Goal: Task Accomplishment & Management: Complete application form

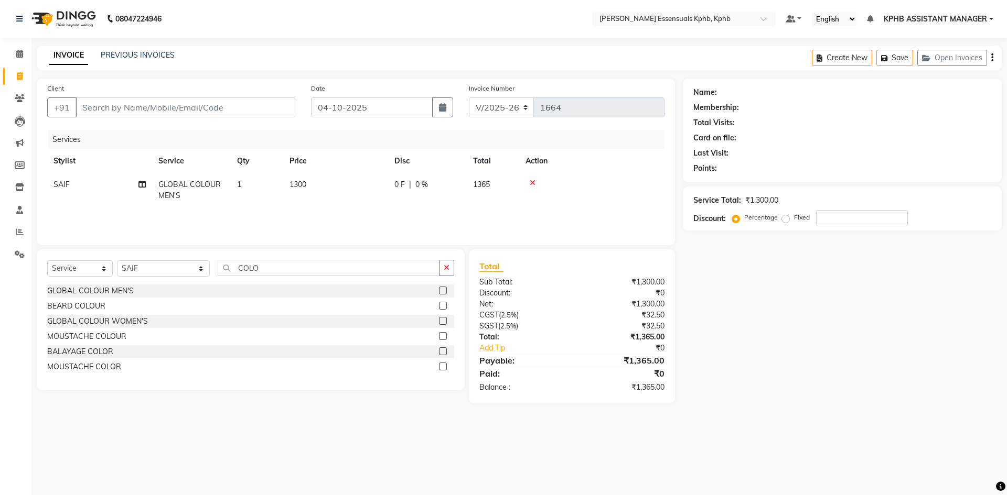
select select "5938"
select select "service"
select select "84873"
click at [39, 438] on div "08047224946 Select Location × Toni&guy Essensuals Kphb, Kphb Default Panel My P…" at bounding box center [503, 247] width 1007 height 495
click at [166, 101] on input "Client" at bounding box center [186, 108] width 220 height 20
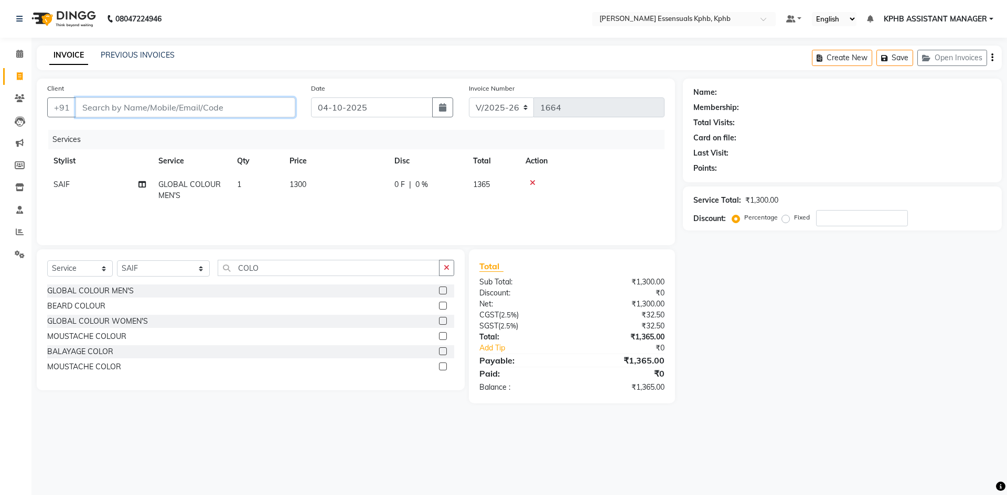
type input "9"
type input "0"
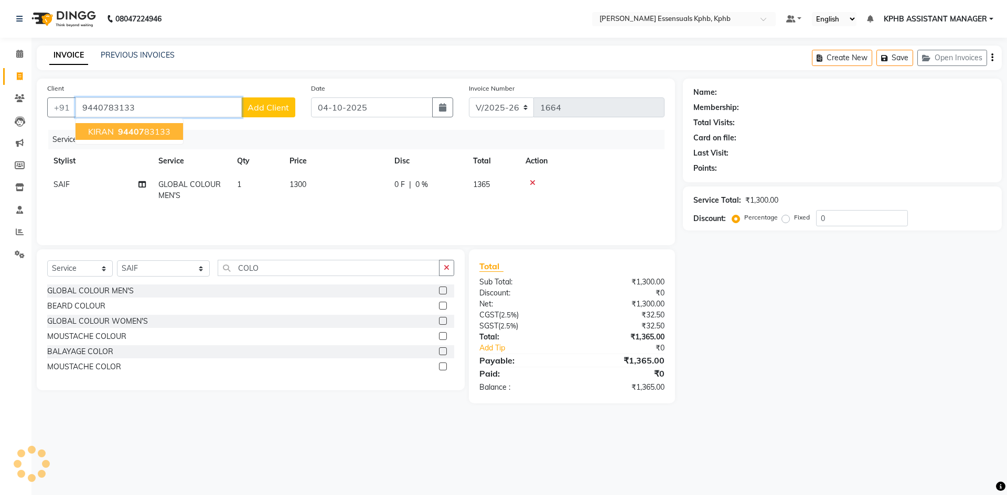
type input "9440783133"
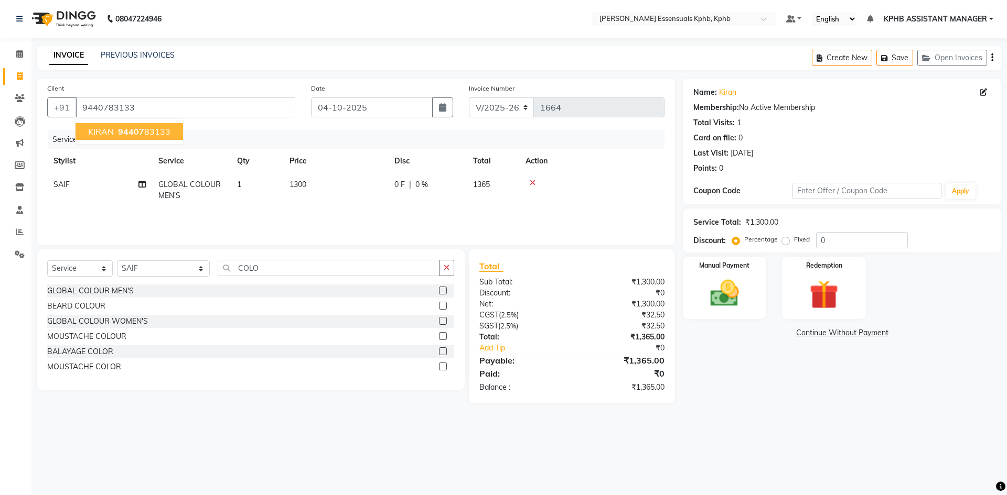
click at [136, 132] on span "94407" at bounding box center [131, 131] width 26 height 10
click at [710, 260] on div "Manual Payment" at bounding box center [724, 288] width 87 height 64
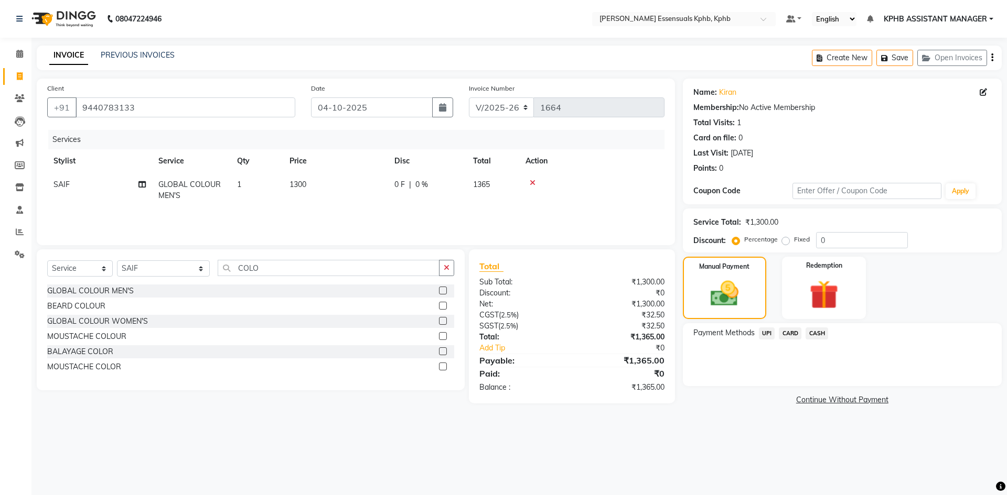
click at [771, 332] on span "UPI" at bounding box center [767, 334] width 16 height 12
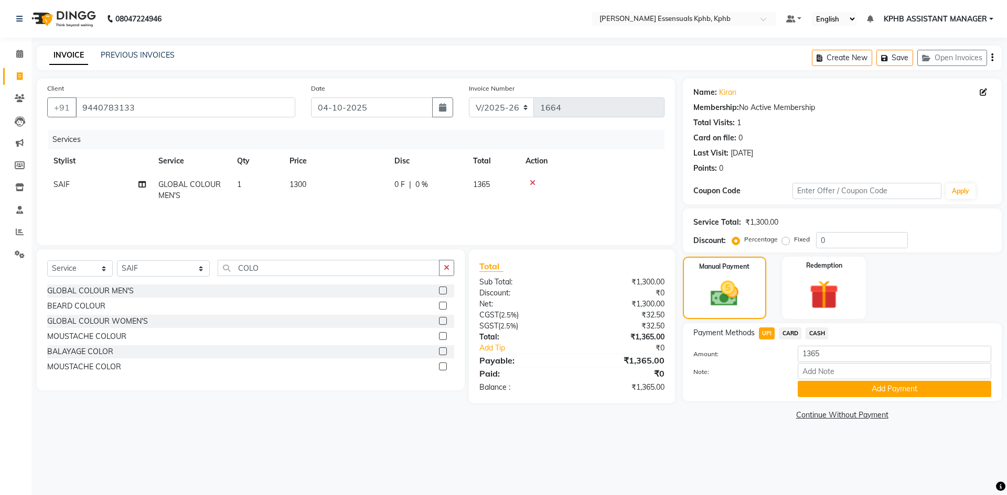
click at [937, 402] on div "Name: [PERSON_NAME] Membership: No Active Membership Total Visits: 1 Card on fi…" at bounding box center [846, 251] width 327 height 344
click at [914, 380] on input "Note:" at bounding box center [893, 371] width 193 height 16
click at [827, 400] on div "Payment Methods UPI CARD CASH Amount: 1365 Note: Add Payment" at bounding box center [842, 363] width 319 height 78
click at [853, 394] on button "Add Payment" at bounding box center [893, 389] width 193 height 16
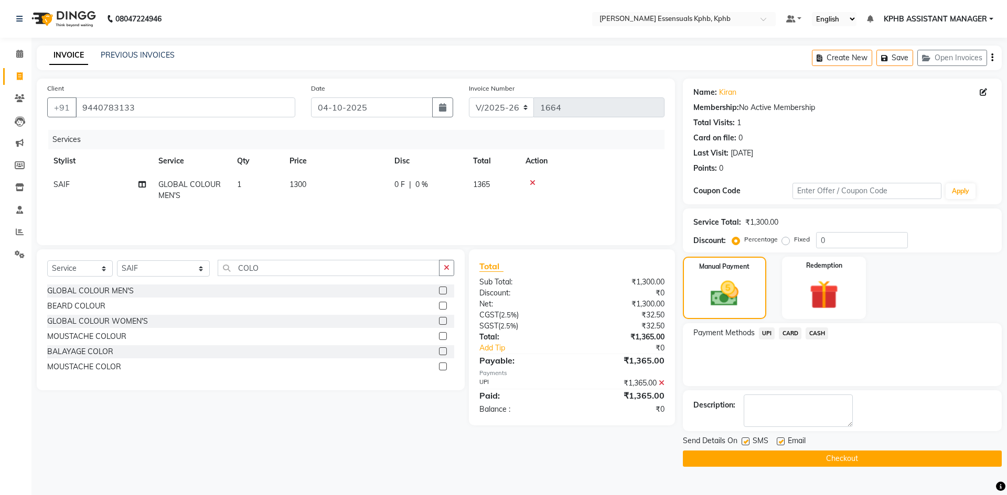
click at [830, 460] on button "Checkout" at bounding box center [842, 459] width 319 height 16
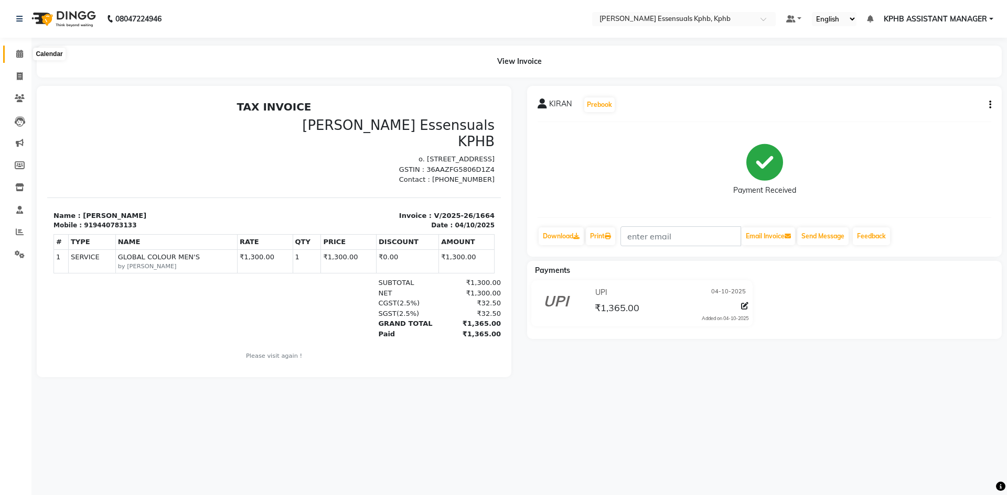
click at [12, 58] on span at bounding box center [19, 54] width 18 height 12
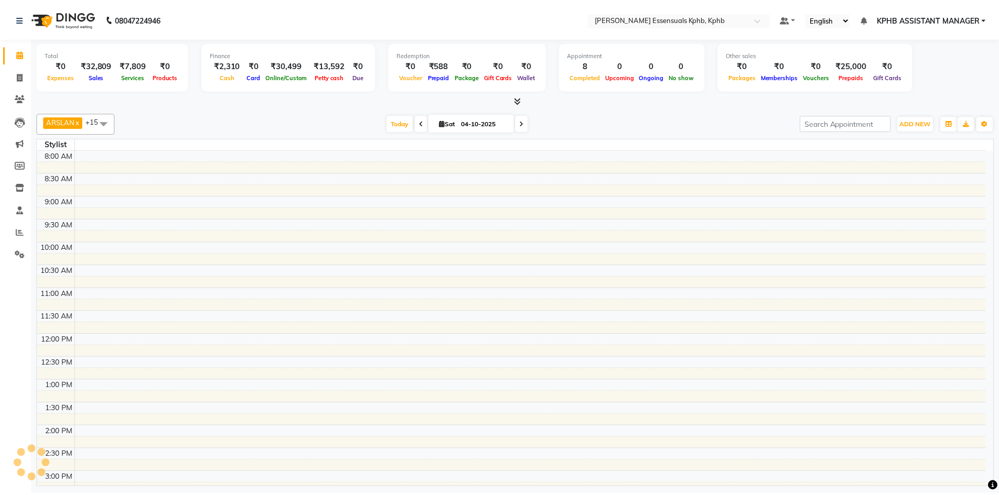
scroll to position [289, 0]
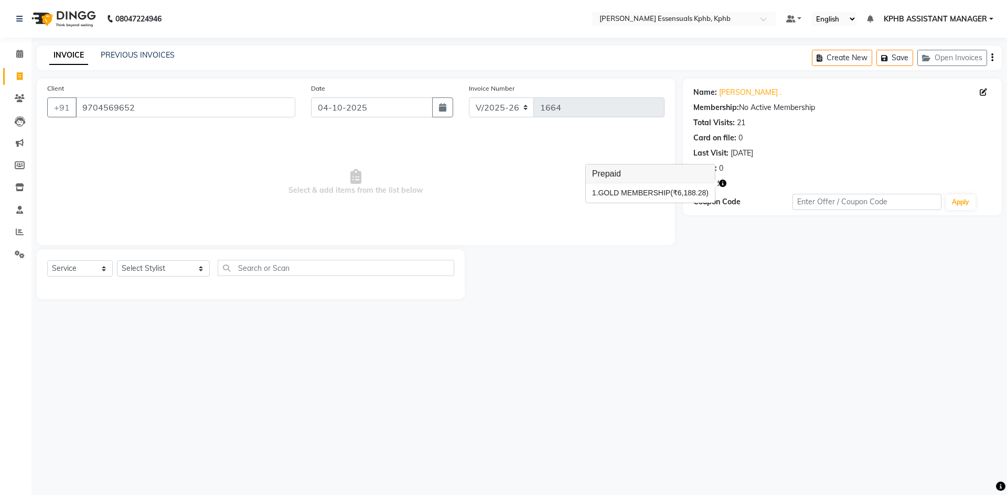
select select "5938"
select select "service"
click at [159, 278] on div "Select Service Product Membership Package Voucher Prepaid Gift Card Select Styl…" at bounding box center [250, 272] width 407 height 25
click at [168, 265] on select "Select Stylist ARSLAN DINESH GLORY KPHB ASSISTANT MANAGER KRISHNA VENI MANJULA …" at bounding box center [163, 269] width 93 height 16
click at [117, 261] on select "Select Stylist ARSLAN DINESH GLORY KPHB ASSISTANT MANAGER KRISHNA VENI MANJULA …" at bounding box center [163, 269] width 93 height 16
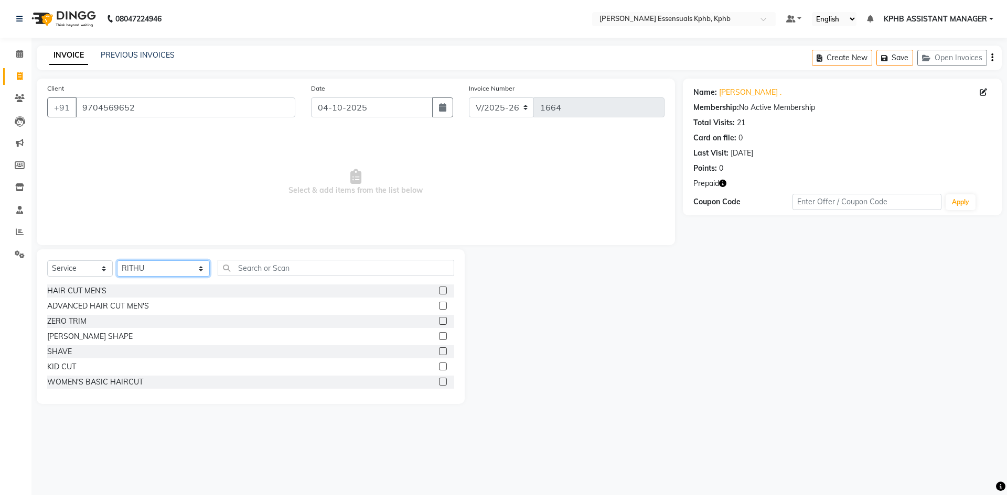
click at [153, 263] on select "Select Stylist ARSLAN DINESH GLORY KPHB ASSISTANT MANAGER KRISHNA VENI MANJULA …" at bounding box center [163, 269] width 93 height 16
select select "84873"
click at [117, 261] on select "Select Stylist ARSLAN DINESH GLORY KPHB ASSISTANT MANAGER KRISHNA VENI MANJULA …" at bounding box center [163, 269] width 93 height 16
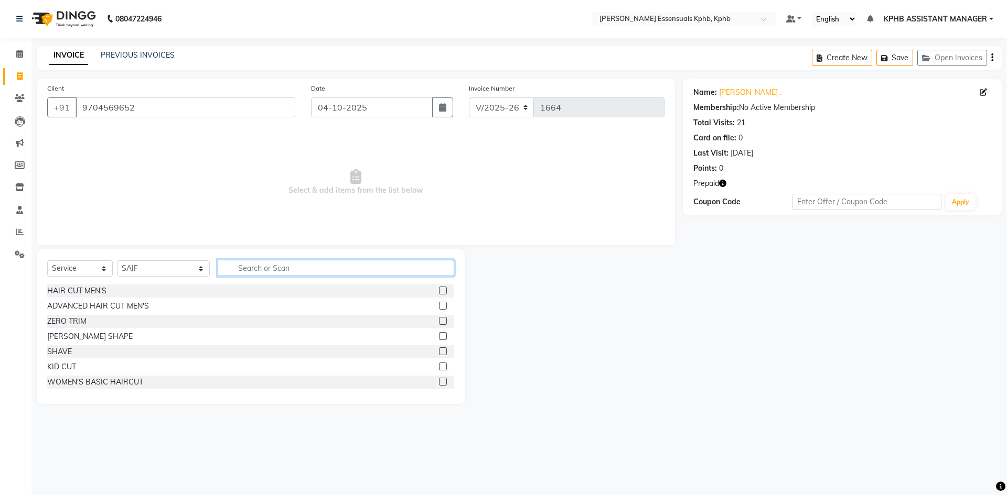
click at [250, 271] on input "text" at bounding box center [336, 268] width 236 height 16
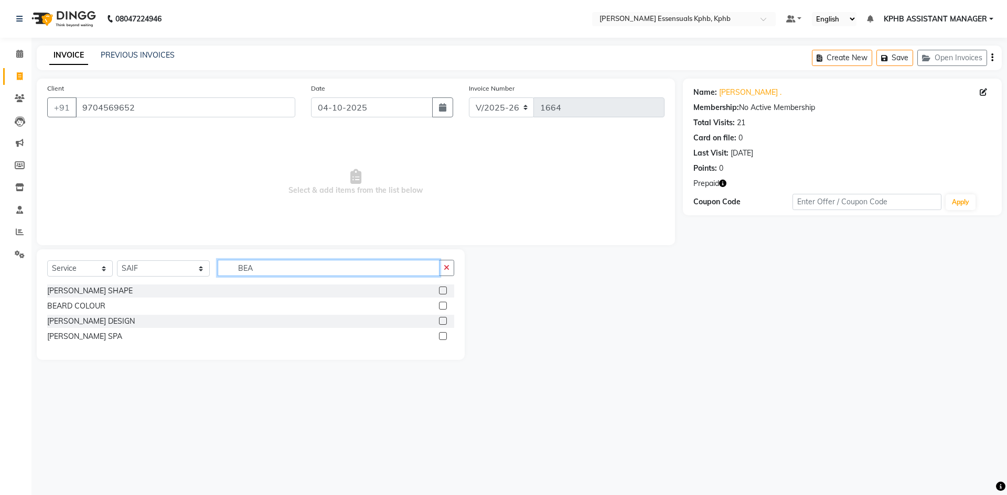
type input "BEA"
click at [445, 291] on label at bounding box center [443, 291] width 8 height 8
click at [445, 291] on input "checkbox" at bounding box center [442, 291] width 7 height 7
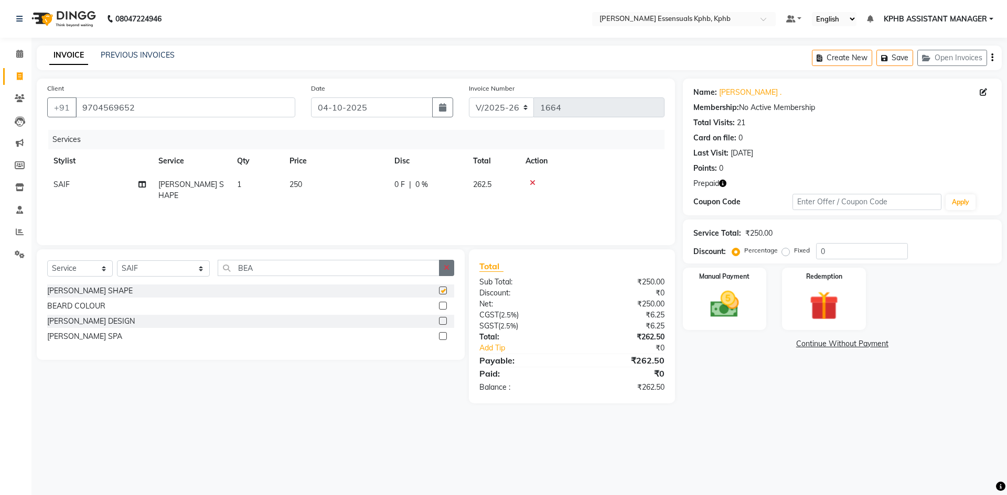
checkbox input "false"
click at [450, 271] on button "button" at bounding box center [446, 268] width 15 height 16
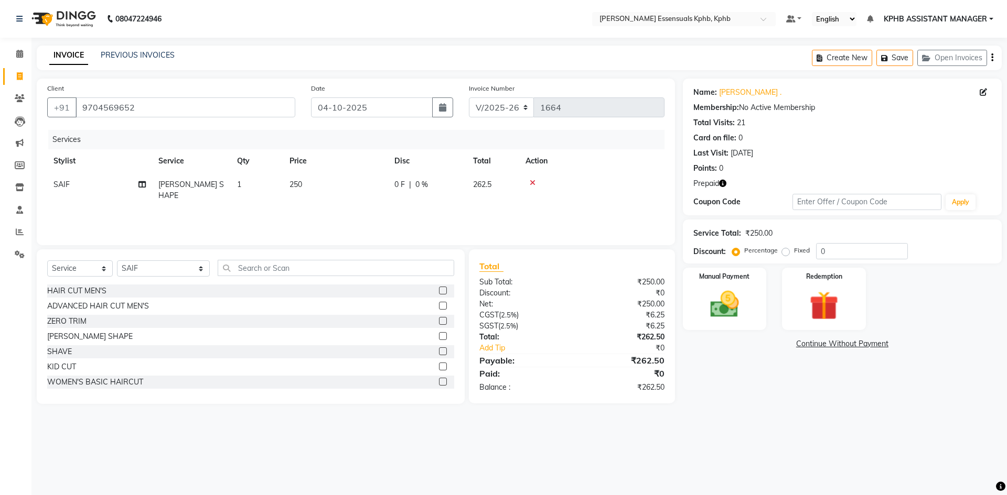
click at [314, 176] on td "250" at bounding box center [335, 190] width 105 height 35
select select "84873"
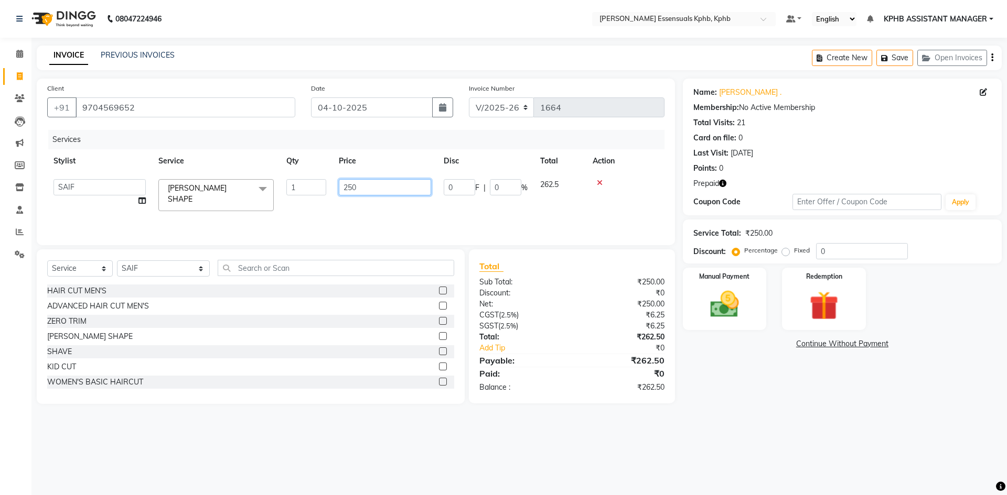
drag, startPoint x: 377, startPoint y: 185, endPoint x: 0, endPoint y: 190, distance: 377.0
click at [17, 190] on app-home "08047224946 Select Location × Toni&guy Essensuals Kphb, Kphb Default Panel My P…" at bounding box center [503, 210] width 1007 height 420
type input "285"
click at [612, 350] on div "₹0" at bounding box center [629, 348] width 83 height 11
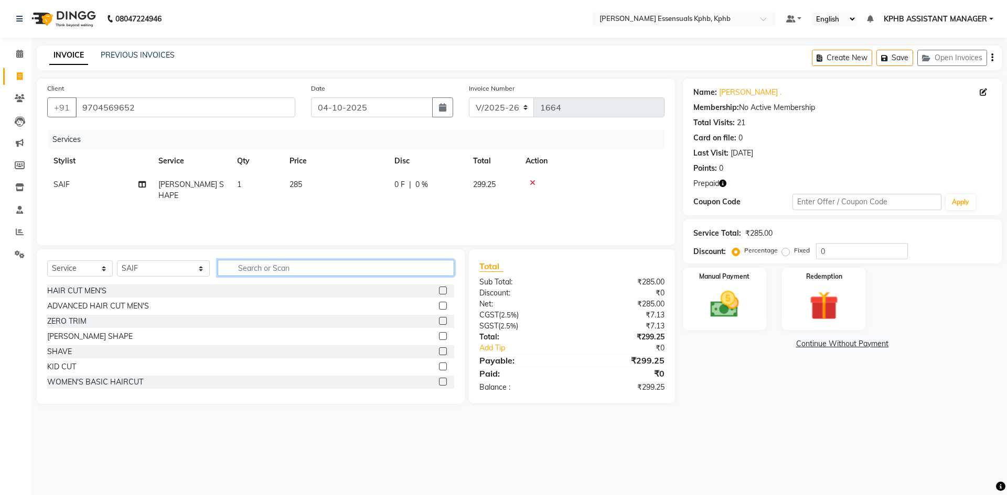
click at [339, 260] on input "text" at bounding box center [336, 268] width 236 height 16
type input "TAN"
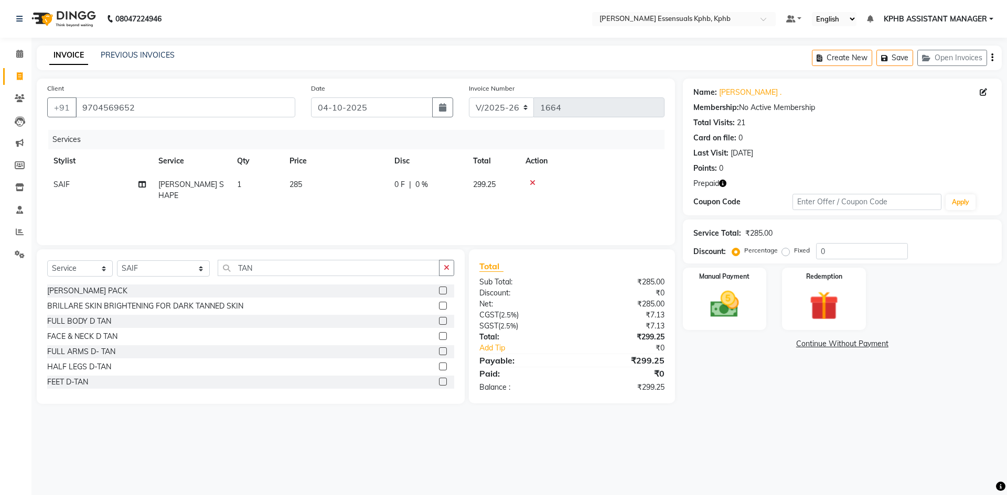
click at [439, 287] on label at bounding box center [443, 291] width 8 height 8
click at [439, 288] on input "checkbox" at bounding box center [442, 291] width 7 height 7
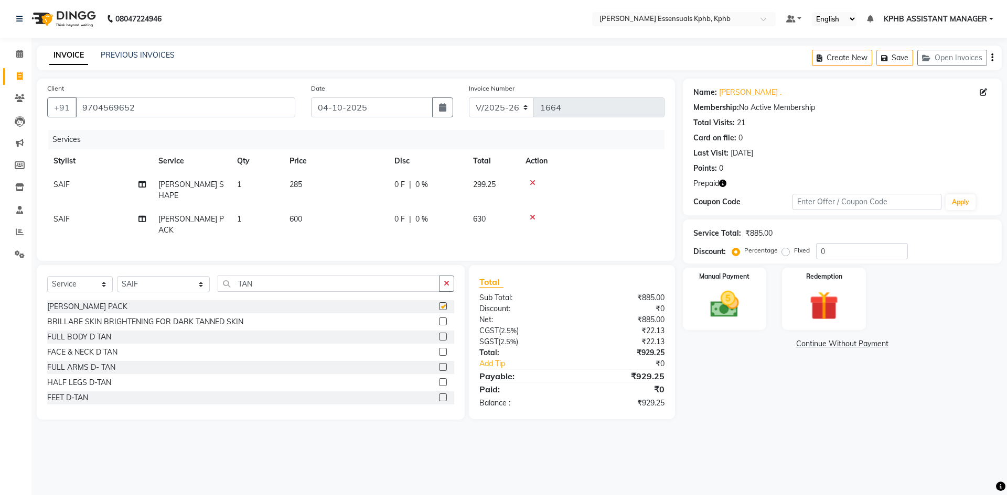
checkbox input "false"
click at [439, 348] on label at bounding box center [443, 352] width 8 height 8
click at [439, 349] on input "checkbox" at bounding box center [442, 352] width 7 height 7
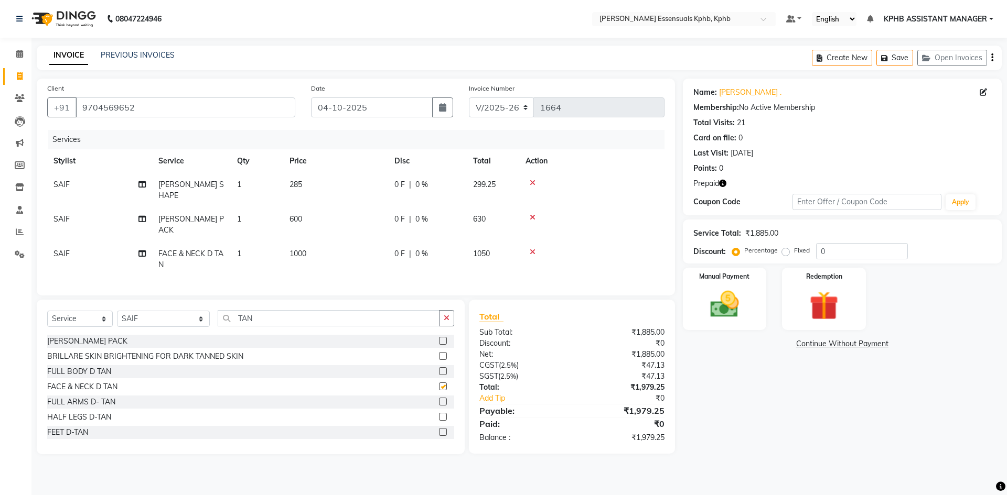
checkbox input "false"
click at [532, 214] on icon at bounding box center [533, 217] width 6 height 7
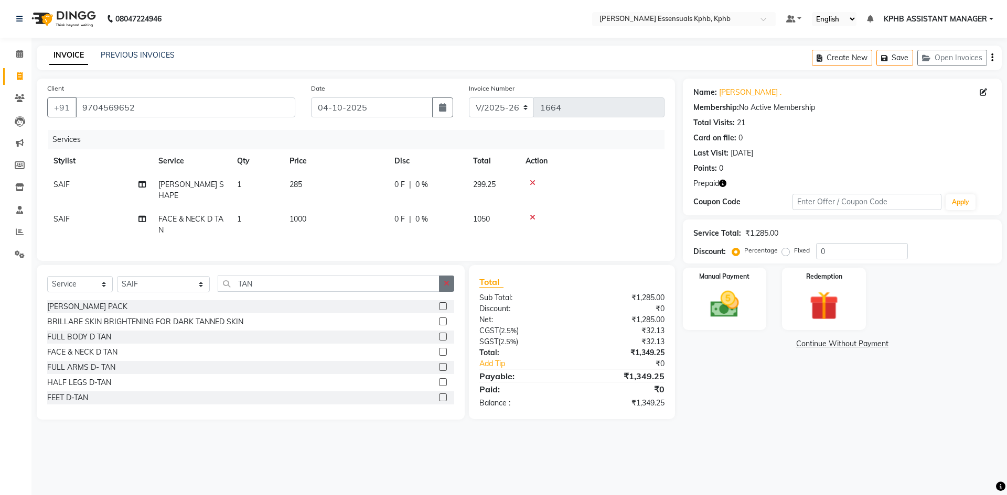
click at [451, 281] on button "button" at bounding box center [446, 284] width 15 height 16
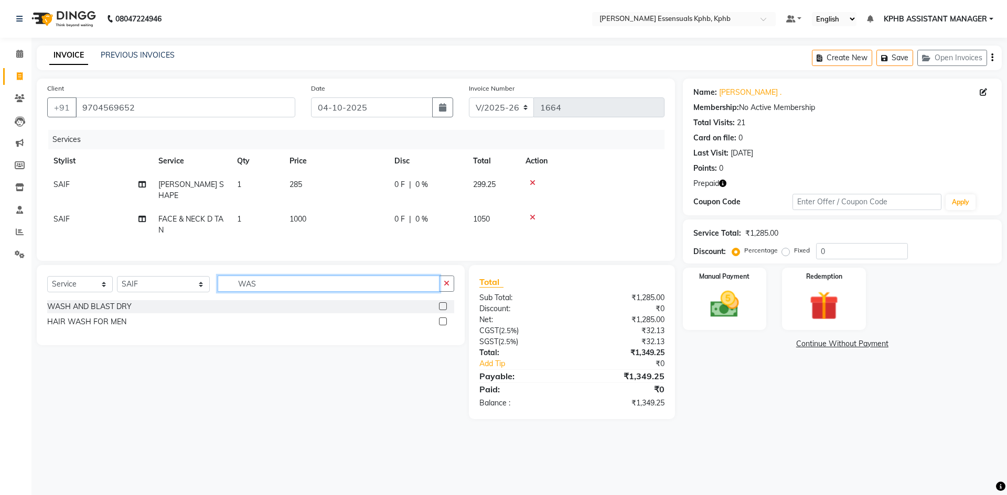
type input "WAS"
click at [440, 303] on label at bounding box center [443, 307] width 8 height 8
click at [440, 304] on input "checkbox" at bounding box center [442, 307] width 7 height 7
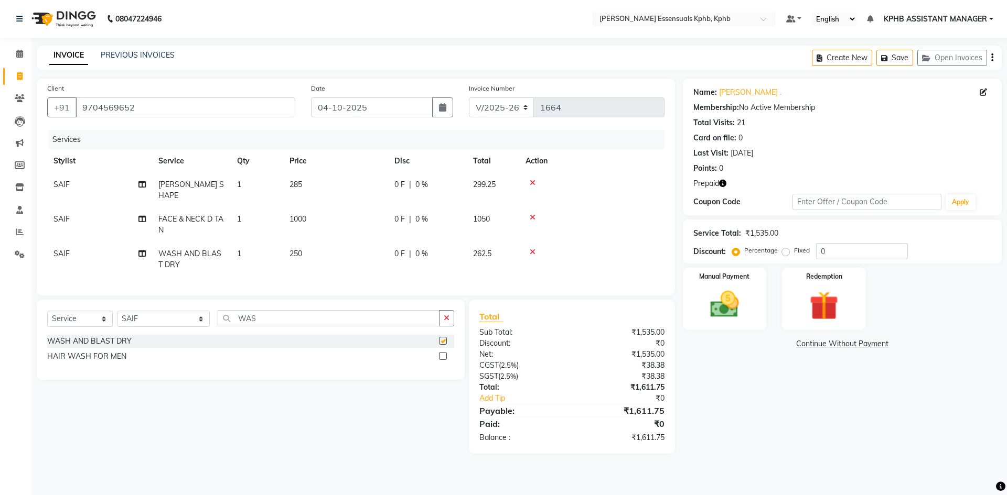
checkbox input "false"
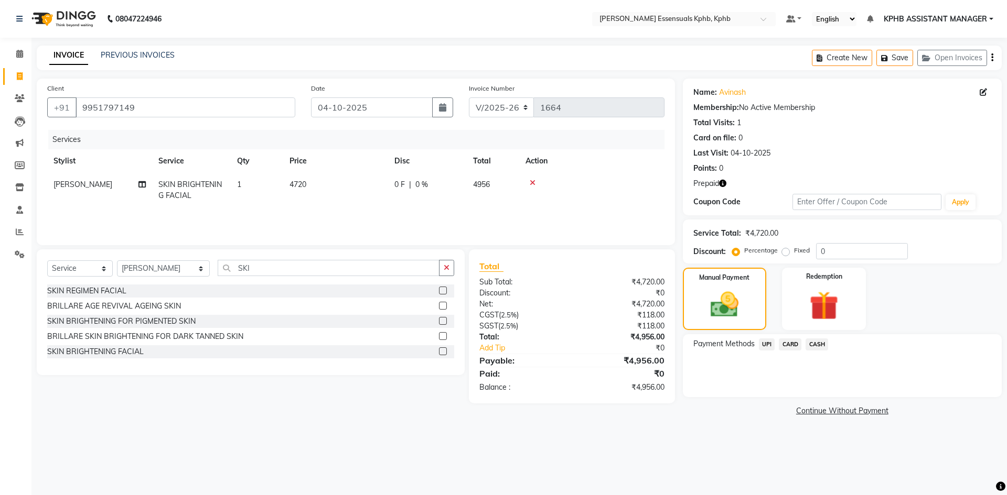
select select "5938"
select select "service"
select select "63852"
click at [174, 106] on input "9951797149" at bounding box center [186, 108] width 220 height 20
click at [445, 269] on icon "button" at bounding box center [447, 267] width 6 height 7
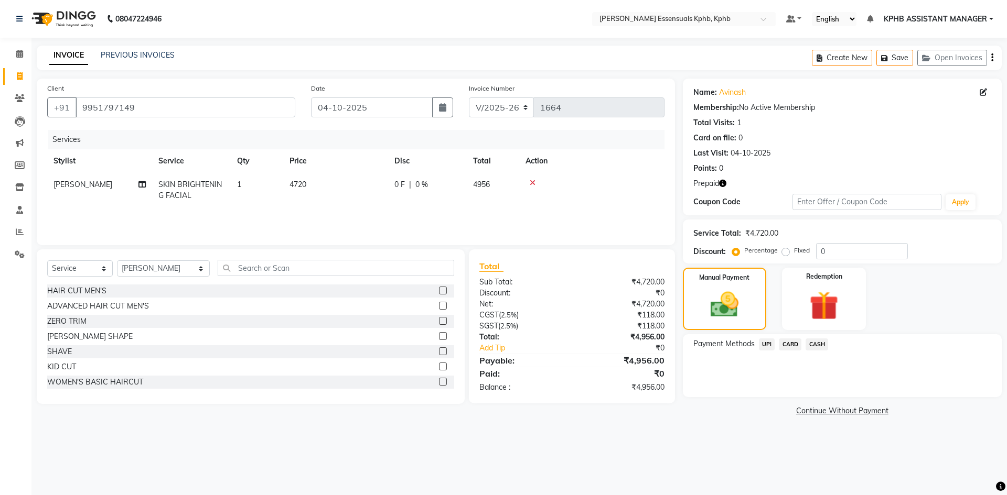
click at [439, 304] on label at bounding box center [443, 306] width 8 height 8
click at [439, 304] on input "checkbox" at bounding box center [442, 306] width 7 height 7
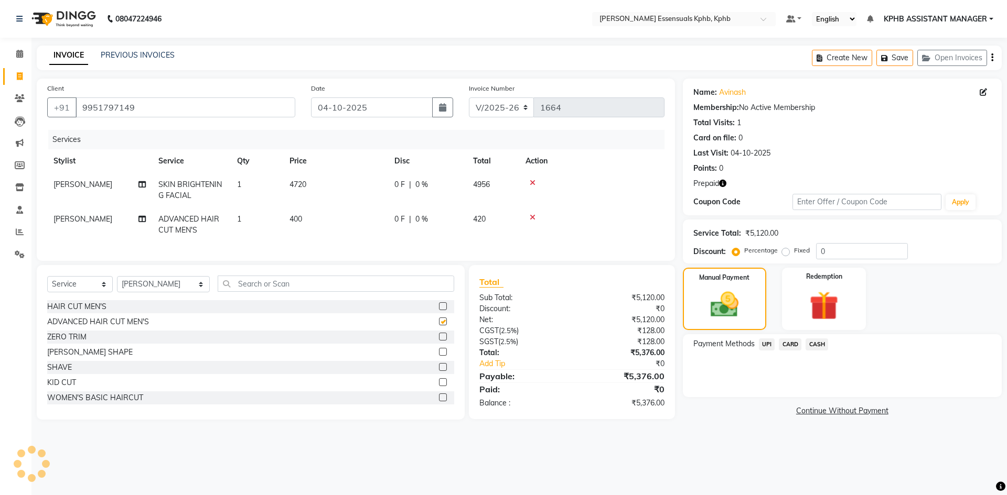
checkbox input "false"
drag, startPoint x: 314, startPoint y: 226, endPoint x: 319, endPoint y: 229, distance: 5.4
click at [315, 227] on td "400" at bounding box center [335, 225] width 105 height 35
select select "63852"
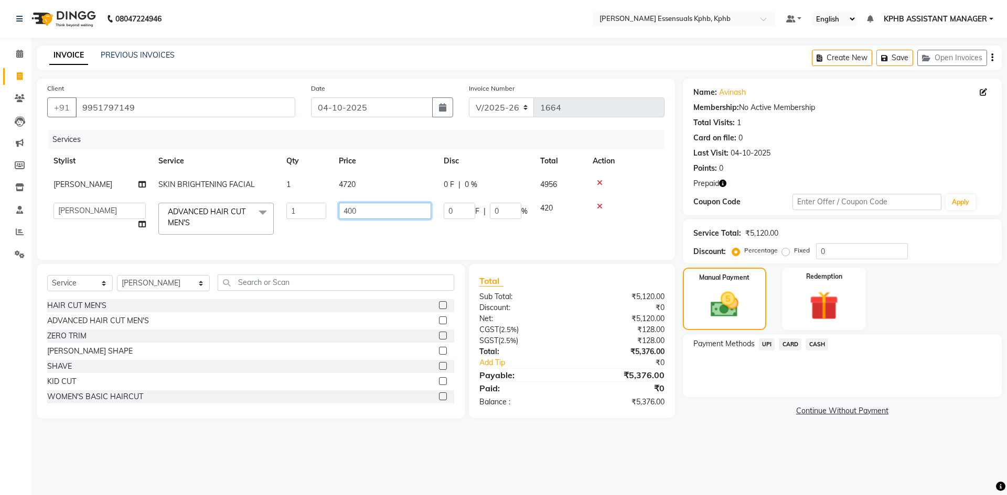
drag, startPoint x: 397, startPoint y: 213, endPoint x: 83, endPoint y: 191, distance: 314.8
click at [83, 191] on tbody "MANJULA SKIN BRIGHTENING FACIAL 1 4720 0 F | 0 % 4956 ARSLAN DINESH GLORY KPHB …" at bounding box center [355, 207] width 617 height 68
type input "450"
click at [603, 369] on div "₹0" at bounding box center [629, 363] width 83 height 11
